Goal: Check status: Check status

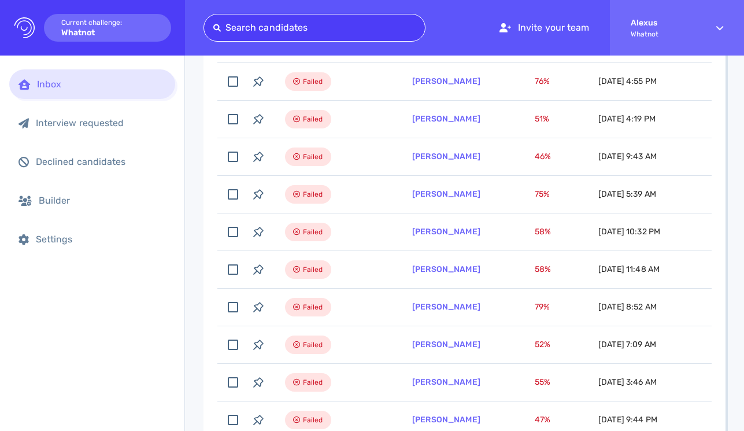
scroll to position [269, 0]
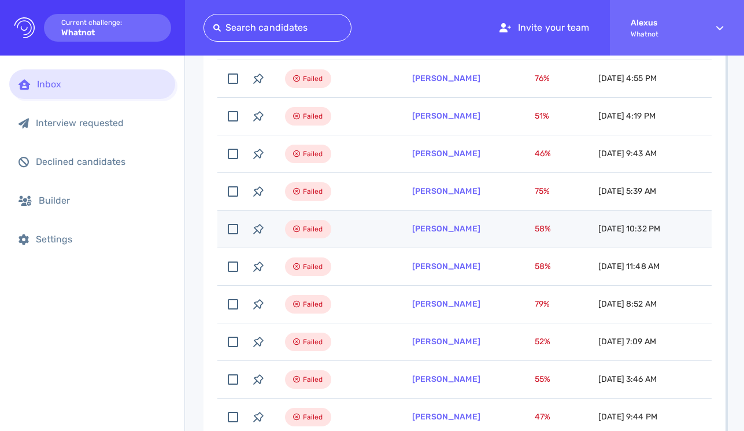
click at [411, 233] on td "[PERSON_NAME]" at bounding box center [459, 229] width 123 height 38
click at [405, 232] on td "[PERSON_NAME]" at bounding box center [459, 229] width 123 height 38
checkbox input "false"
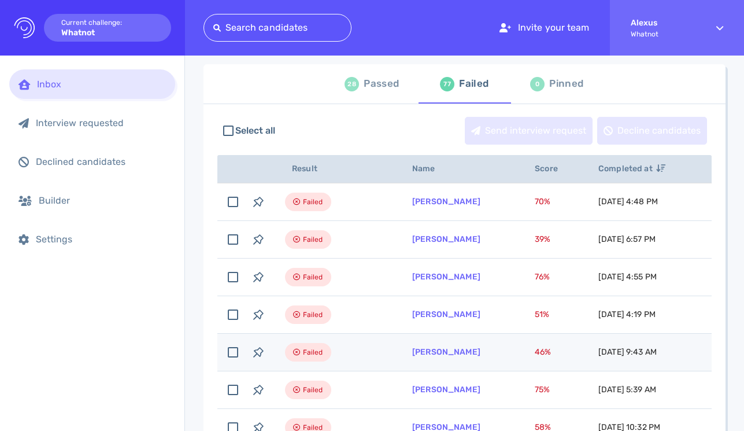
scroll to position [0, 0]
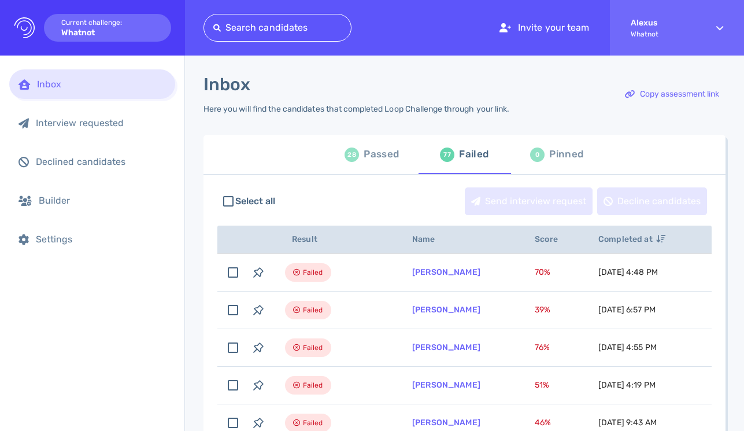
click at [372, 151] on div "Passed" at bounding box center [381, 154] width 35 height 17
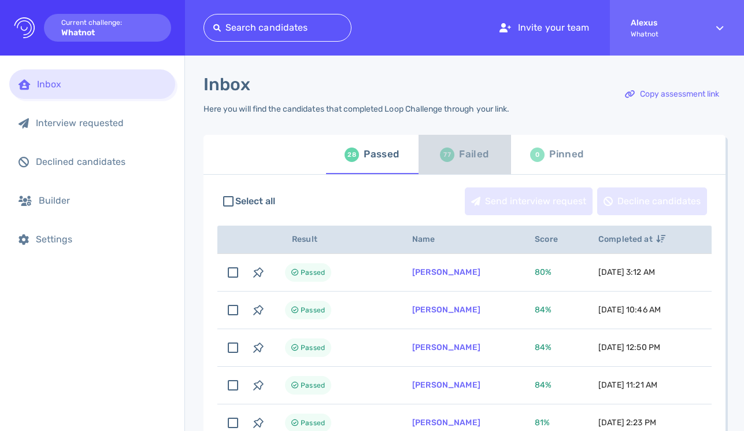
click at [463, 154] on div "Failed" at bounding box center [473, 154] width 29 height 17
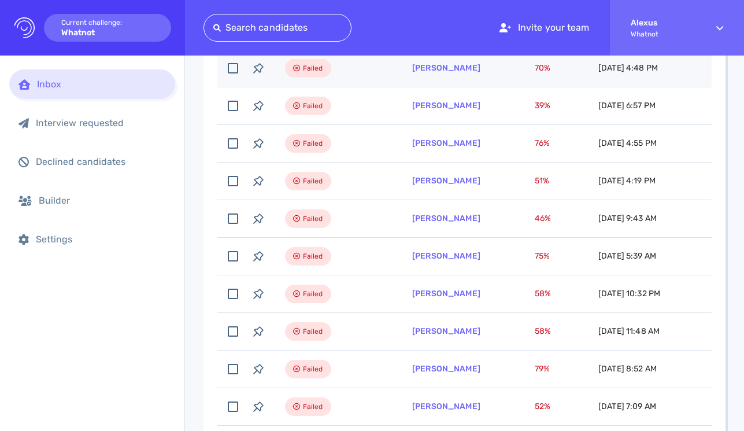
scroll to position [209, 0]
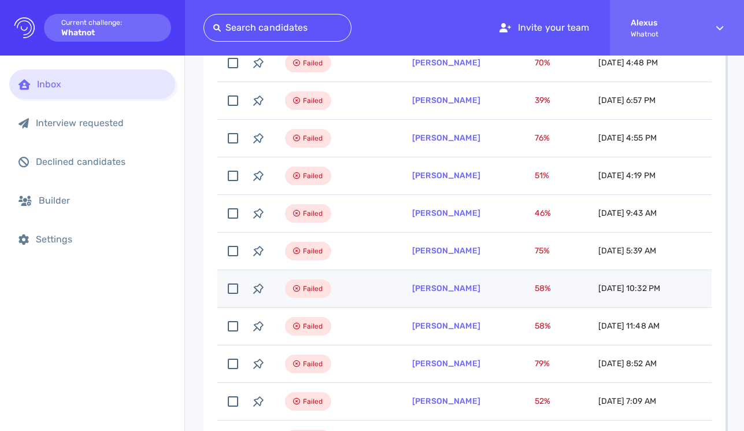
click at [369, 292] on td "Failed" at bounding box center [334, 289] width 127 height 38
click at [359, 290] on td "Failed" at bounding box center [334, 289] width 127 height 38
click at [443, 296] on td "[PERSON_NAME]" at bounding box center [459, 289] width 123 height 38
checkbox input "false"
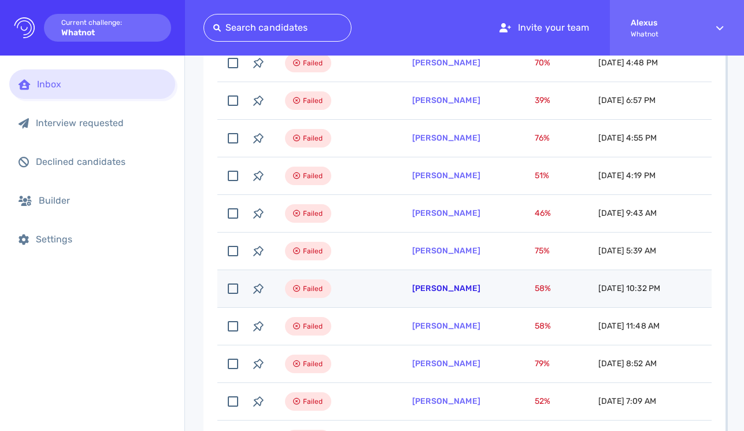
click at [444, 290] on link "[PERSON_NAME]" at bounding box center [446, 288] width 68 height 10
